Goal: Navigation & Orientation: Find specific page/section

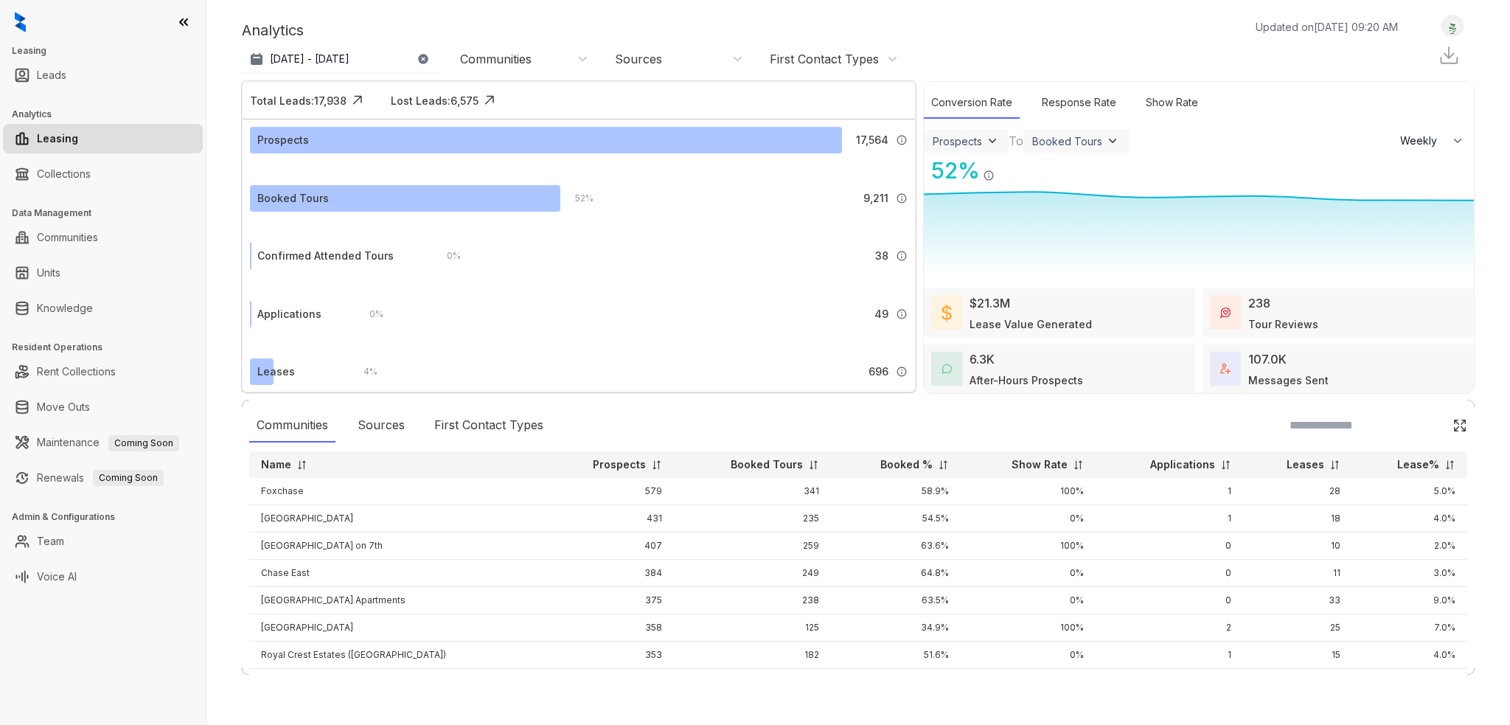
select select "******"
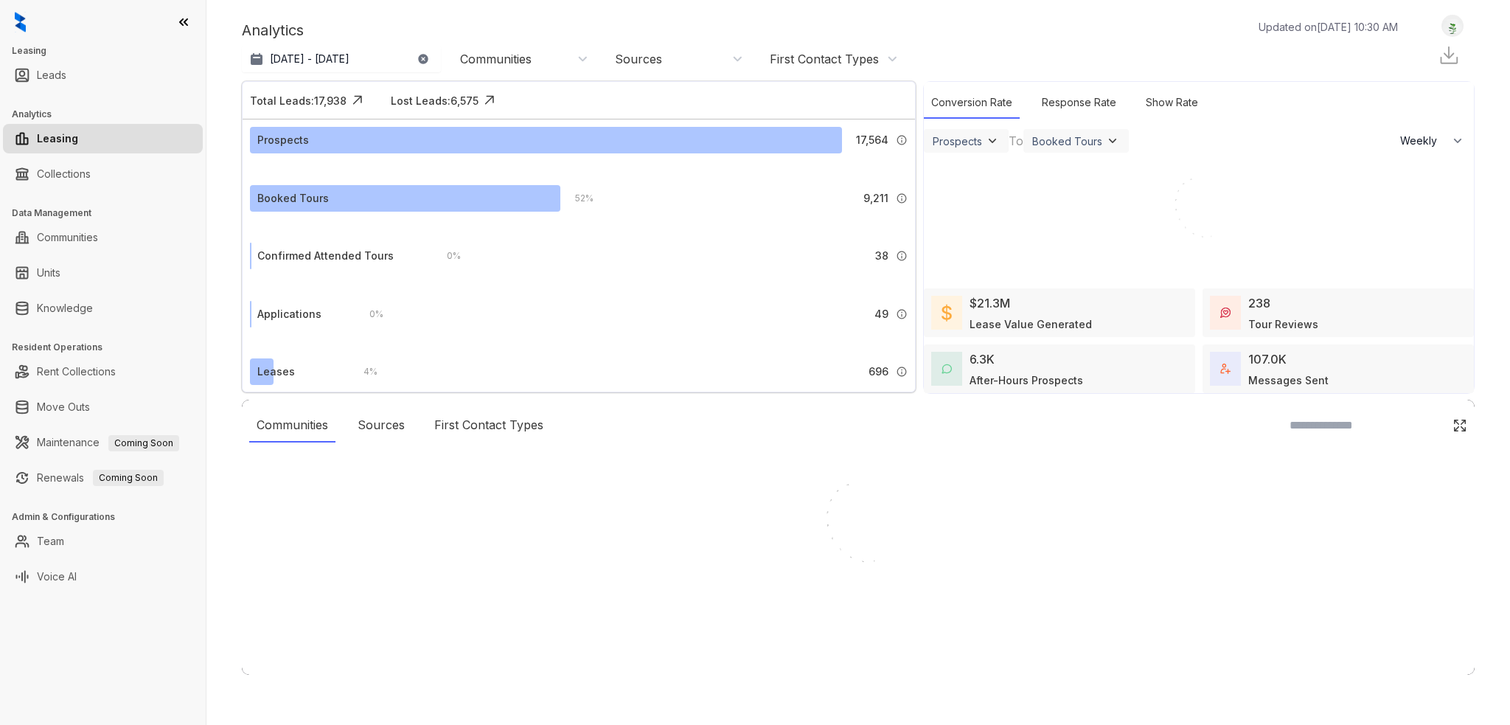
select select "******"
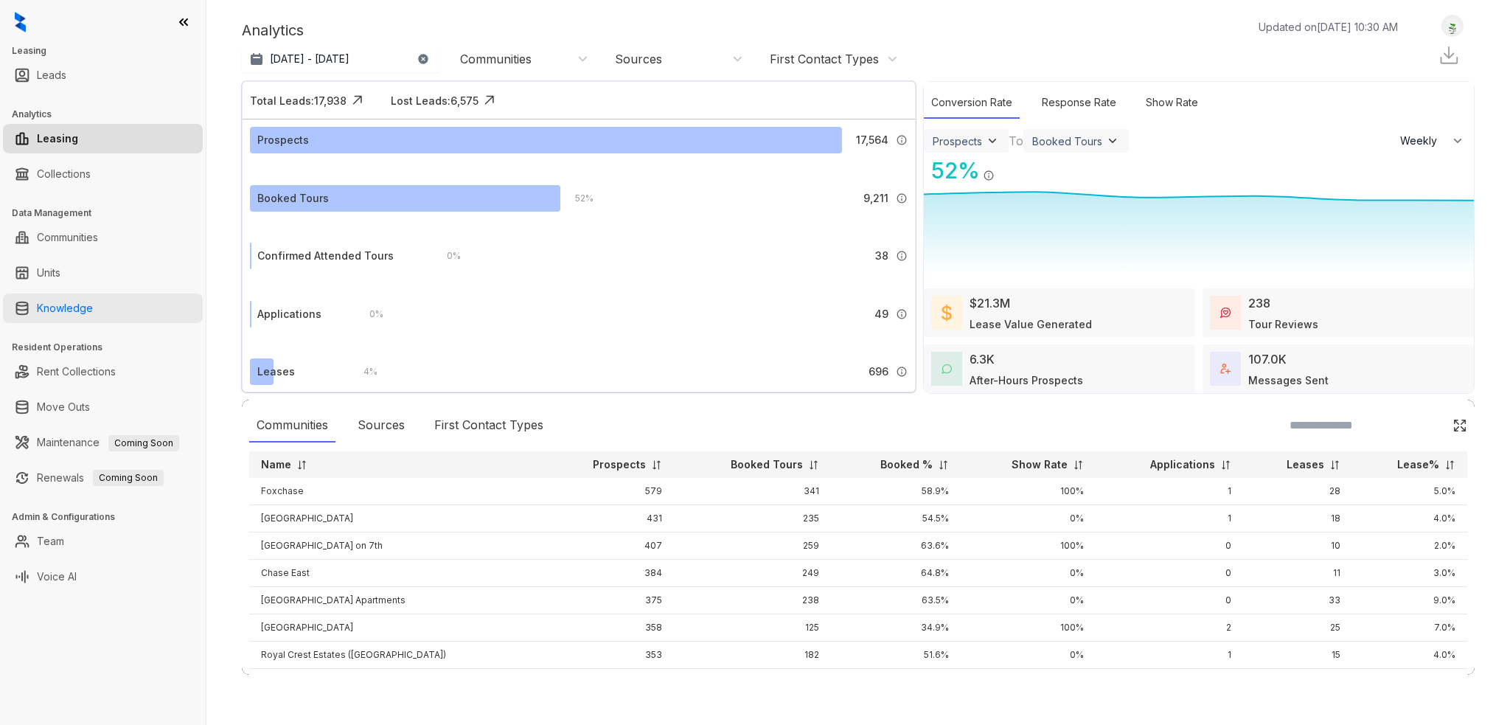
click at [93, 307] on link "Knowledge" at bounding box center [65, 307] width 56 height 29
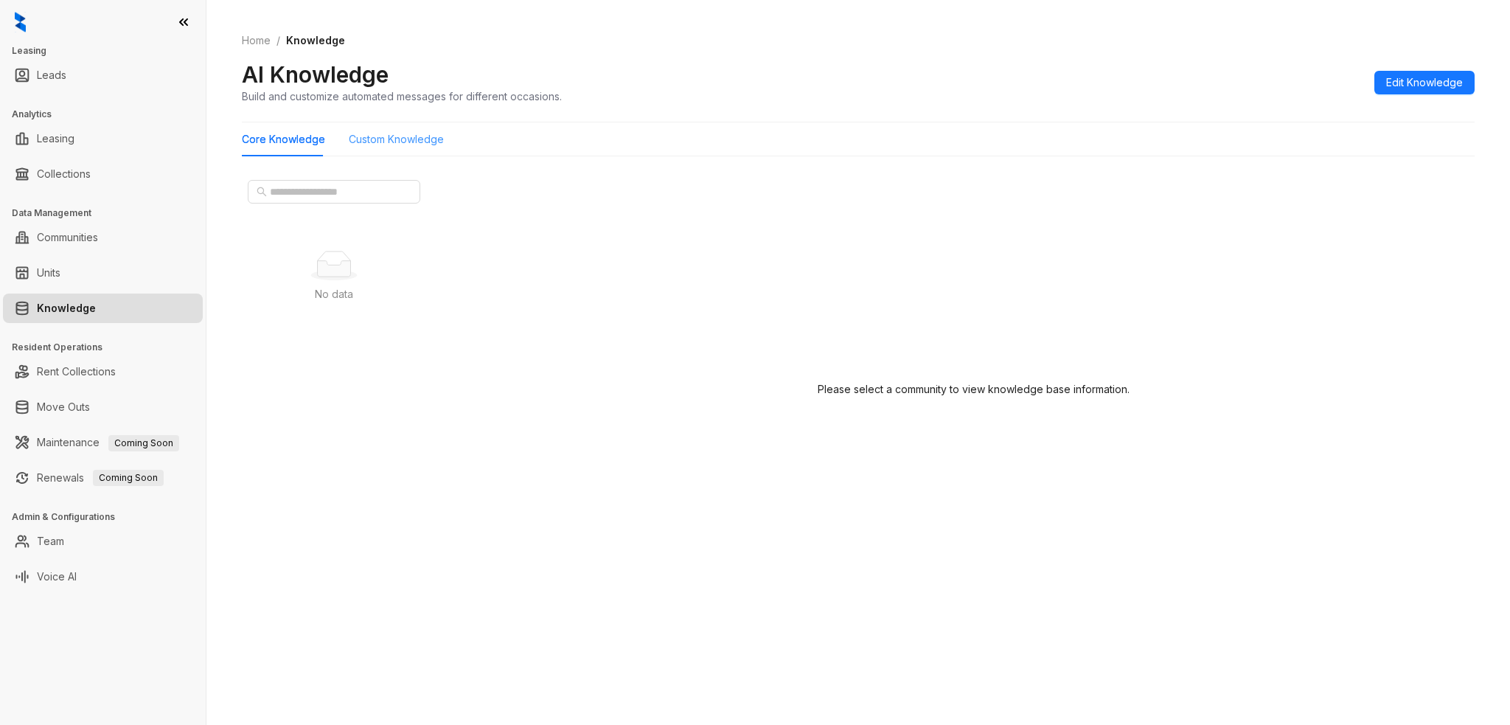
click at [369, 150] on div "Custom Knowledge" at bounding box center [396, 139] width 95 height 34
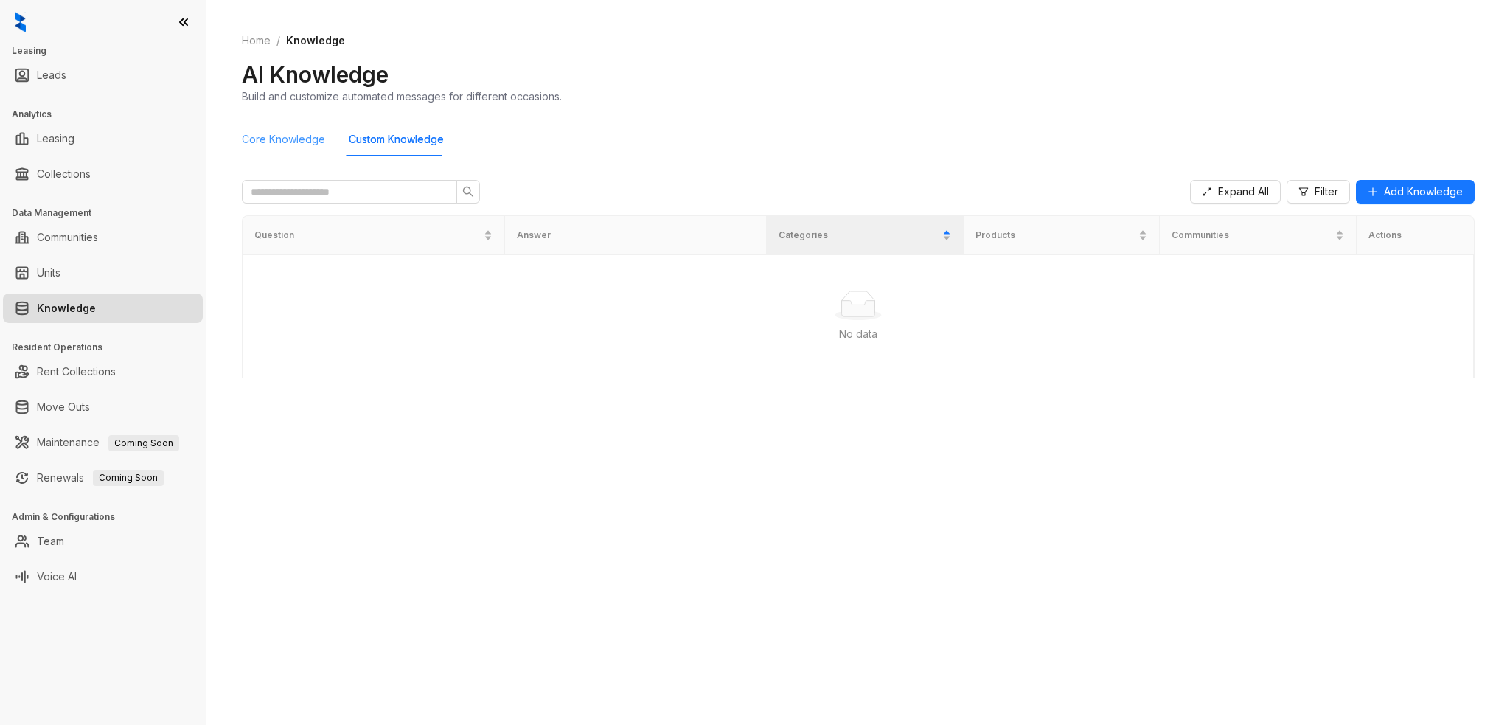
click at [292, 147] on div "Core Knowledge" at bounding box center [283, 139] width 83 height 34
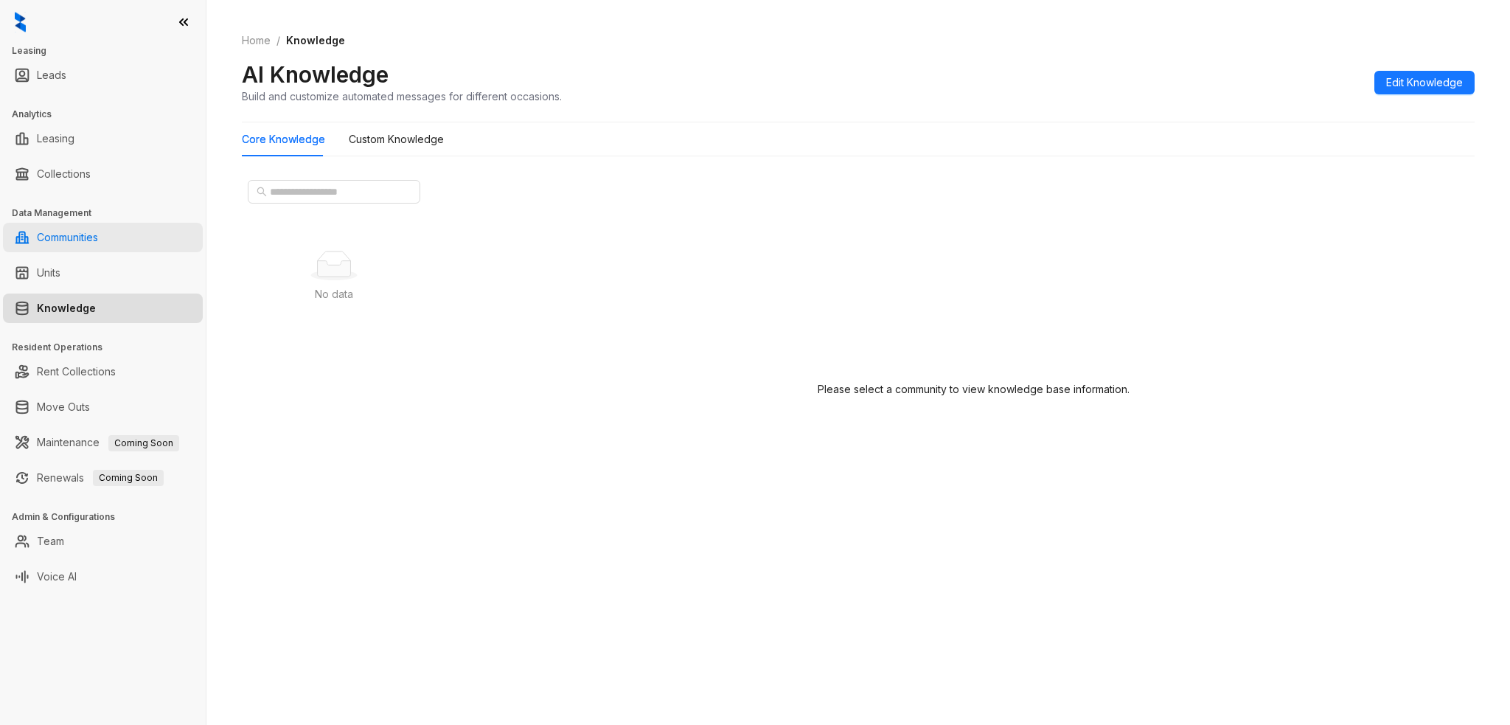
click at [98, 237] on link "Communities" at bounding box center [67, 237] width 61 height 29
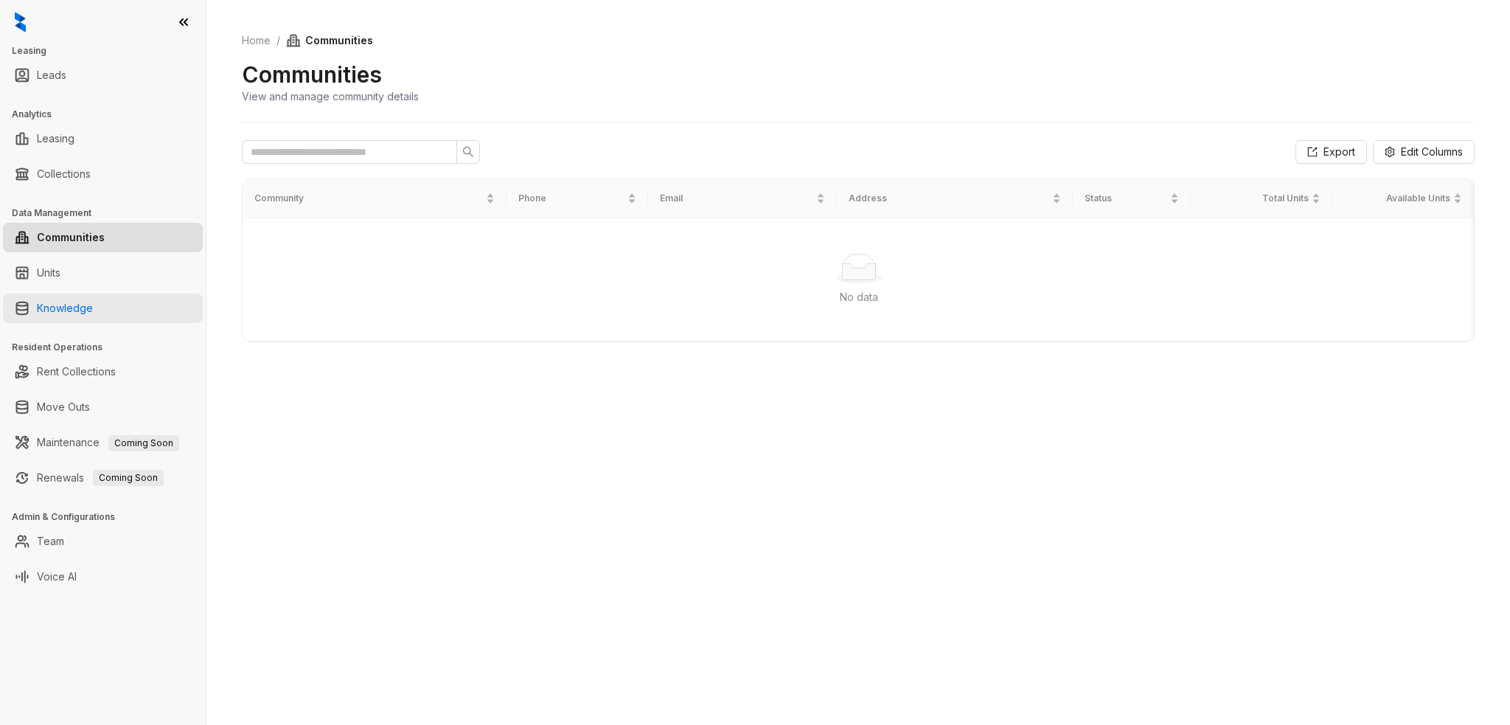
click at [93, 301] on link "Knowledge" at bounding box center [65, 307] width 56 height 29
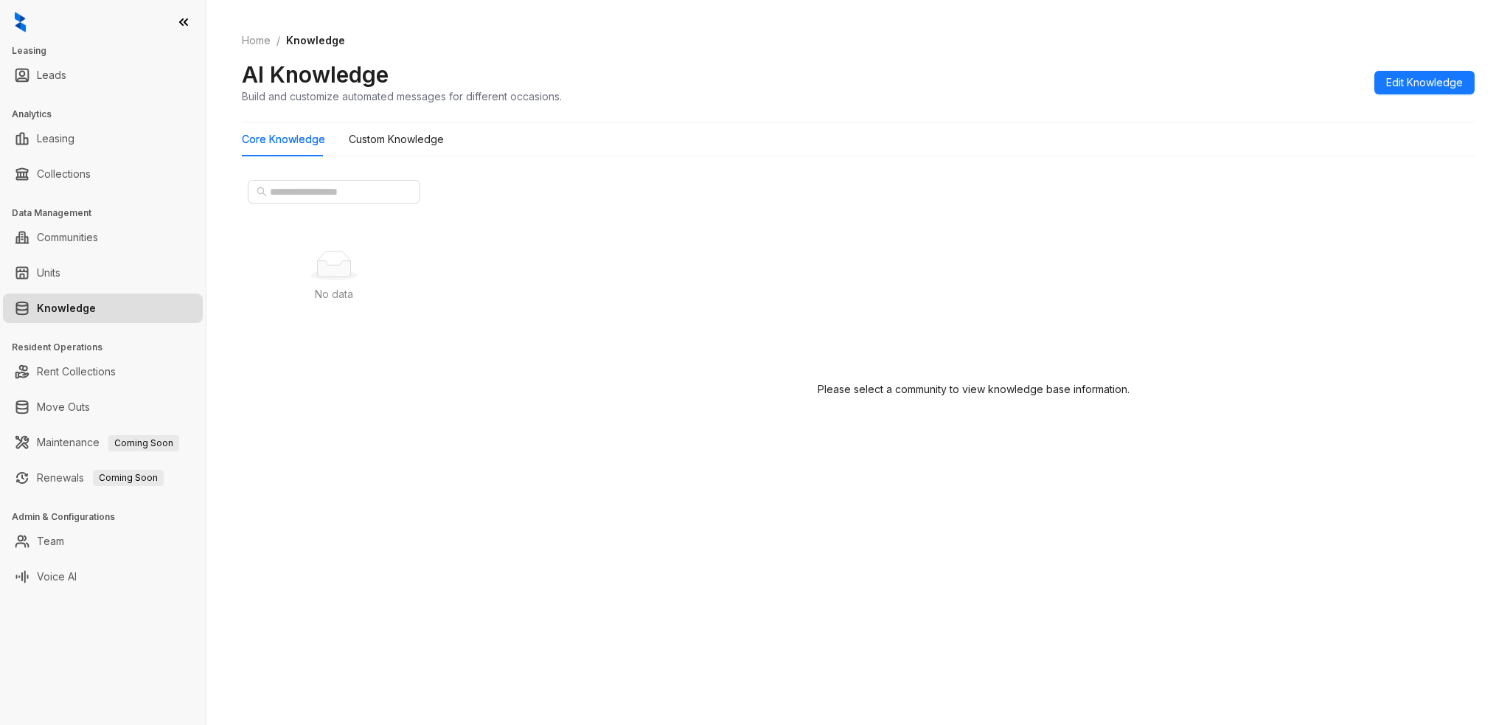
click at [96, 308] on link "Knowledge" at bounding box center [66, 307] width 59 height 29
click at [375, 133] on Knowledge "Custom Knowledge" at bounding box center [396, 139] width 95 height 16
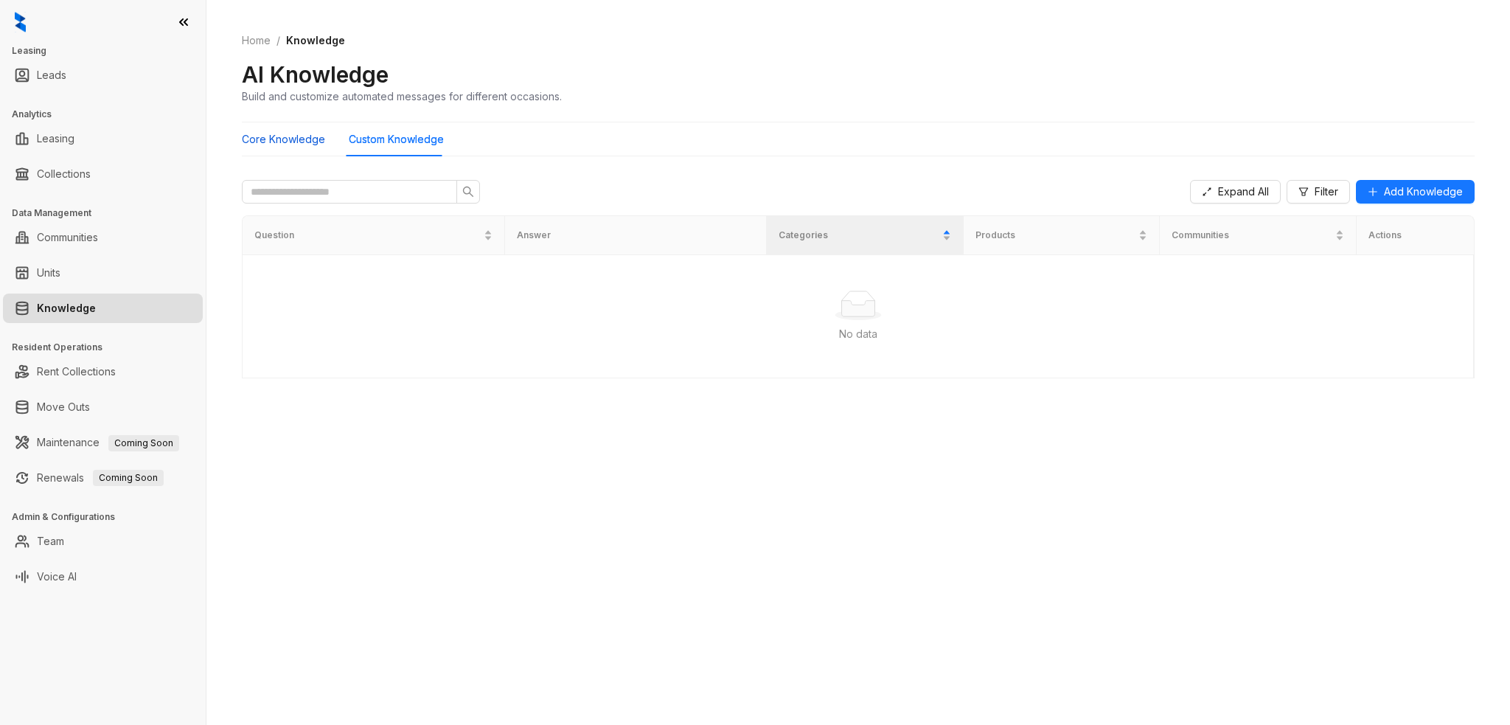
click at [308, 139] on Knowledge "Core Knowledge" at bounding box center [283, 139] width 83 height 16
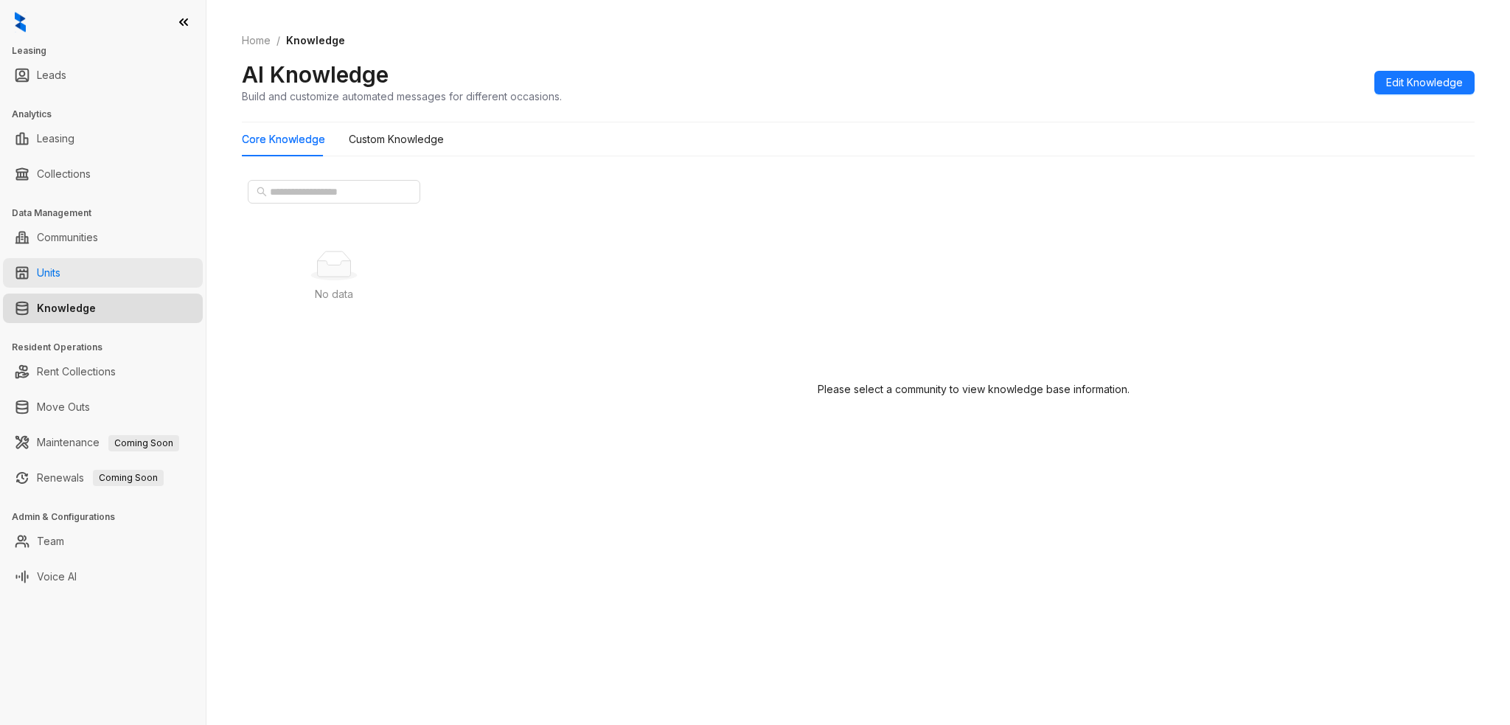
click at [60, 260] on link "Units" at bounding box center [49, 272] width 24 height 29
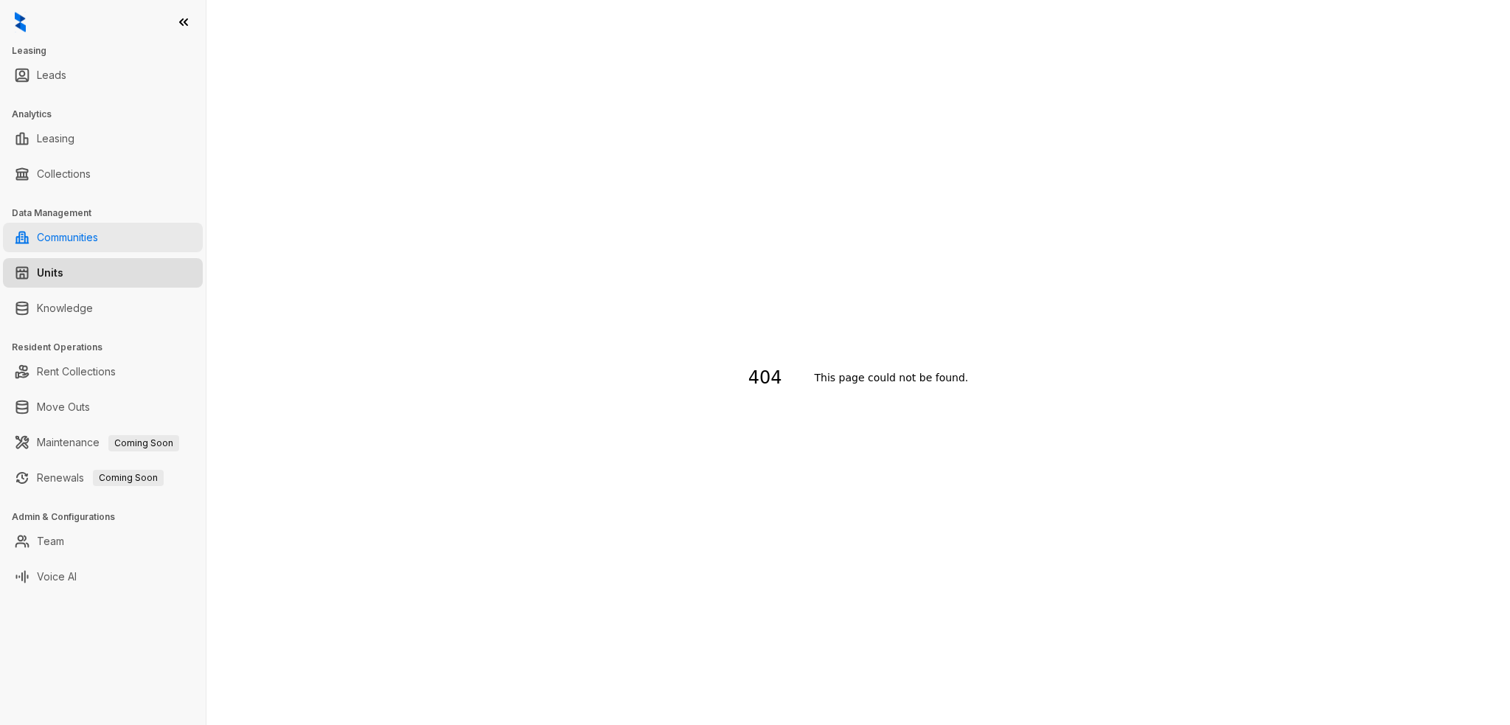
click at [98, 240] on link "Communities" at bounding box center [67, 237] width 61 height 29
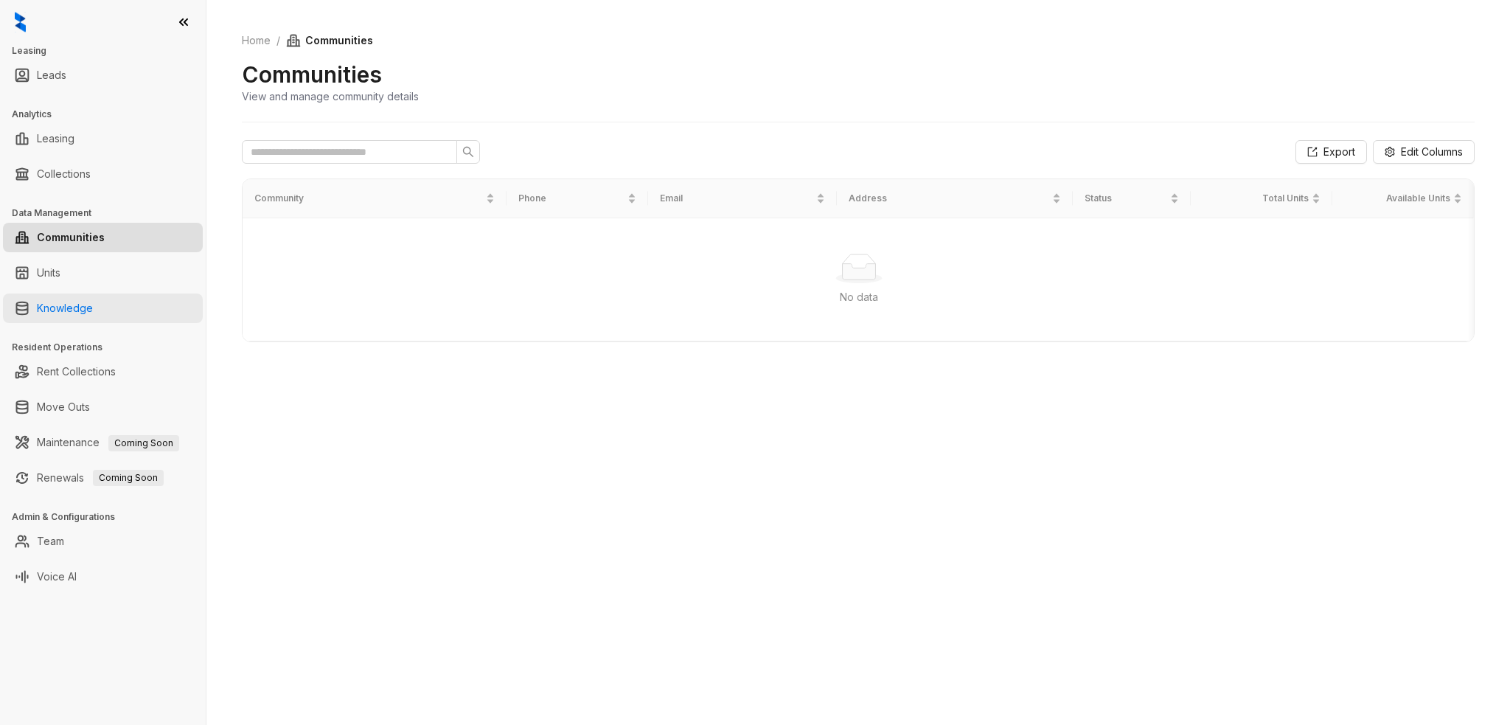
click at [83, 307] on link "Knowledge" at bounding box center [65, 307] width 56 height 29
